Goal: Find specific page/section: Find specific page/section

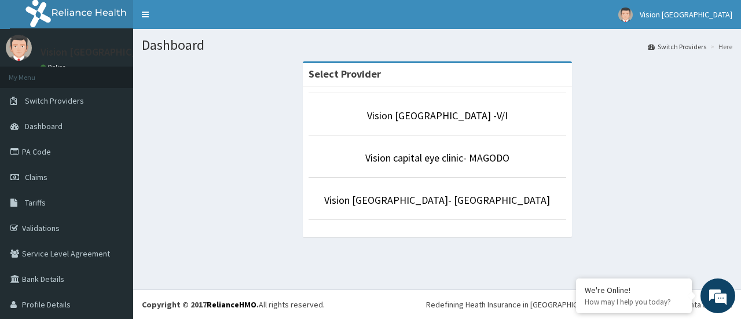
click at [186, 154] on div "Select Provider Vision Capital Eye Hospital -V/I Vision capital eye clinic- MAG…" at bounding box center [437, 154] width 591 height 187
click at [361, 195] on link "Vision [GEOGRAPHIC_DATA]- [GEOGRAPHIC_DATA]" at bounding box center [437, 199] width 226 height 13
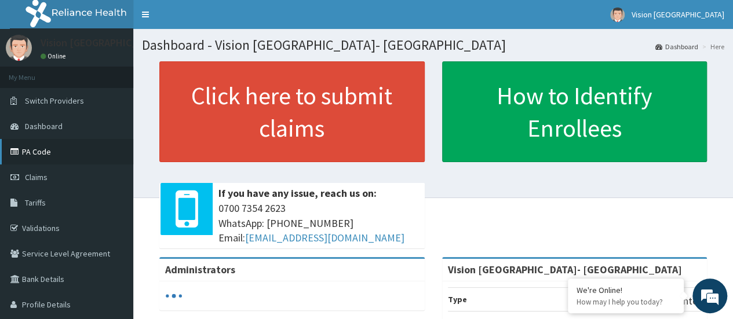
click at [27, 157] on link "PA Code" at bounding box center [66, 151] width 133 height 25
